Goal: Find specific page/section: Find specific page/section

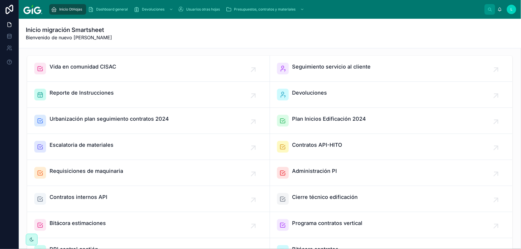
scroll to position [33, 0]
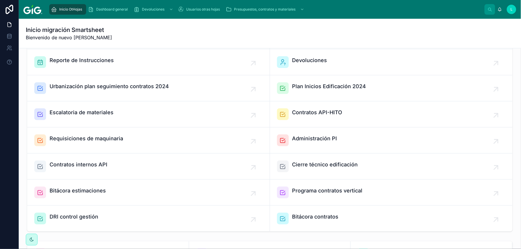
click at [73, 110] on span "Escalatoria de materiales" at bounding box center [82, 112] width 64 height 8
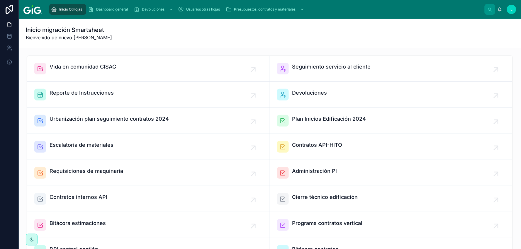
click at [76, 144] on span "Escalatoria de materiales" at bounding box center [82, 145] width 64 height 8
click at [322, 94] on span "Devoluciones" at bounding box center [309, 93] width 35 height 8
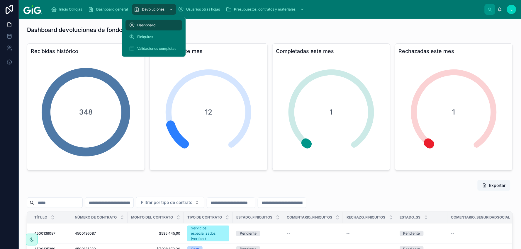
click at [156, 35] on div "Finiquitos" at bounding box center [154, 36] width 50 height 9
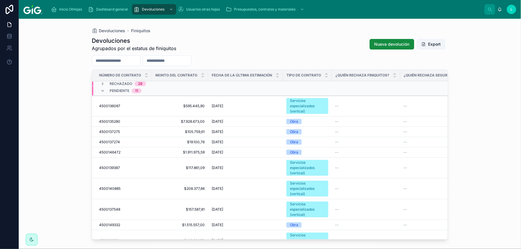
click at [19, 78] on div "Inicio OtHojas Dashboard general Devoluciones Usuarios otras hojas Presupuestos…" at bounding box center [260, 124] width 521 height 249
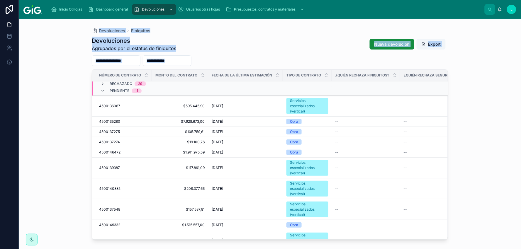
click at [32, 75] on div "Devoluciones Finiquitos Devoluciones Agrupados por el estatus de finiquitos Nue…" at bounding box center [270, 134] width 502 height 230
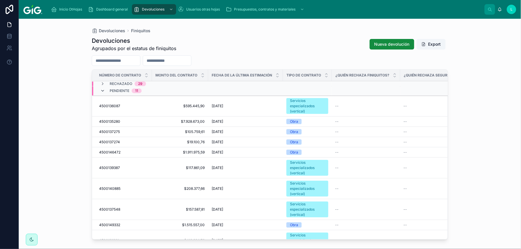
click at [104, 90] on icon at bounding box center [102, 91] width 5 height 5
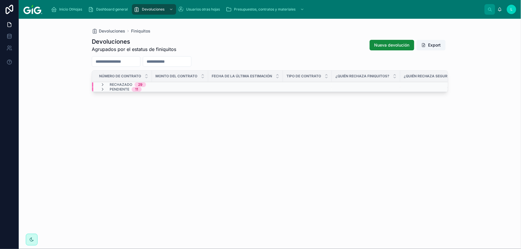
click at [104, 90] on icon at bounding box center [102, 89] width 5 height 5
